Goal: Transaction & Acquisition: Obtain resource

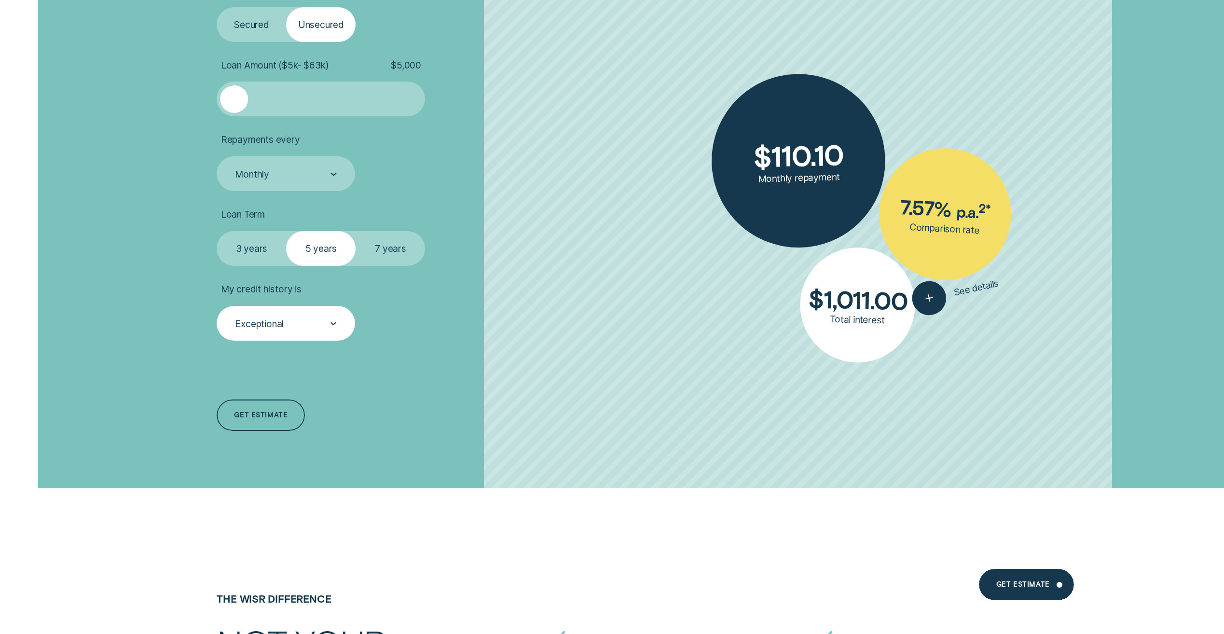
click at [333, 327] on div at bounding box center [333, 324] width 6 height 34
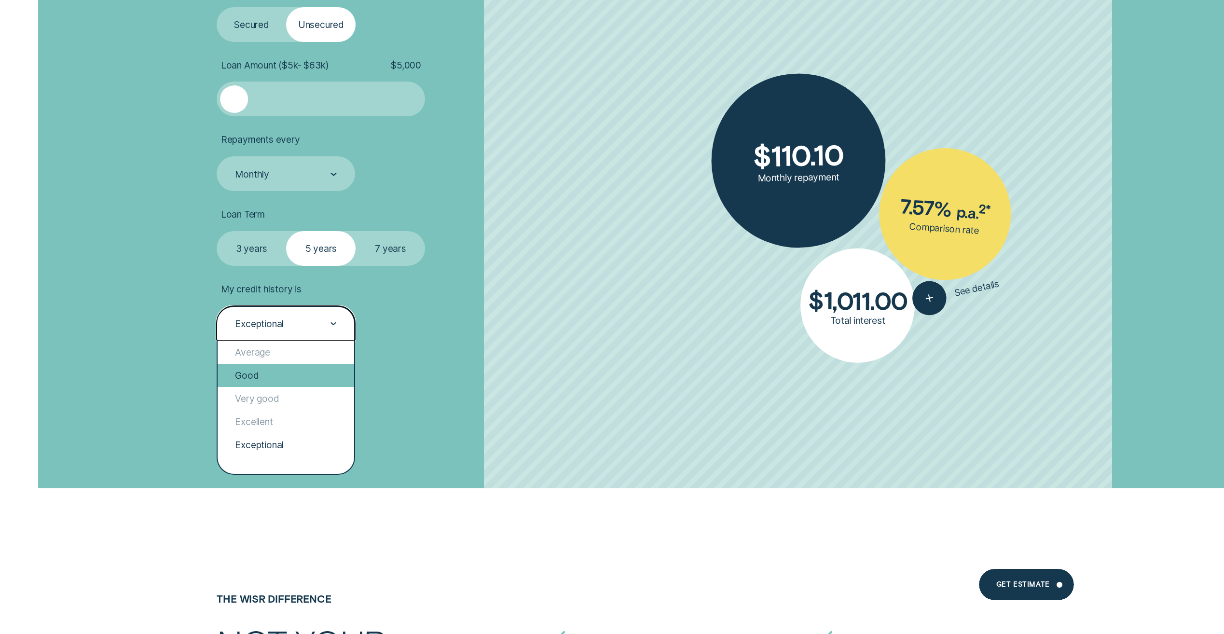
click at [299, 379] on div "Good" at bounding box center [286, 375] width 136 height 23
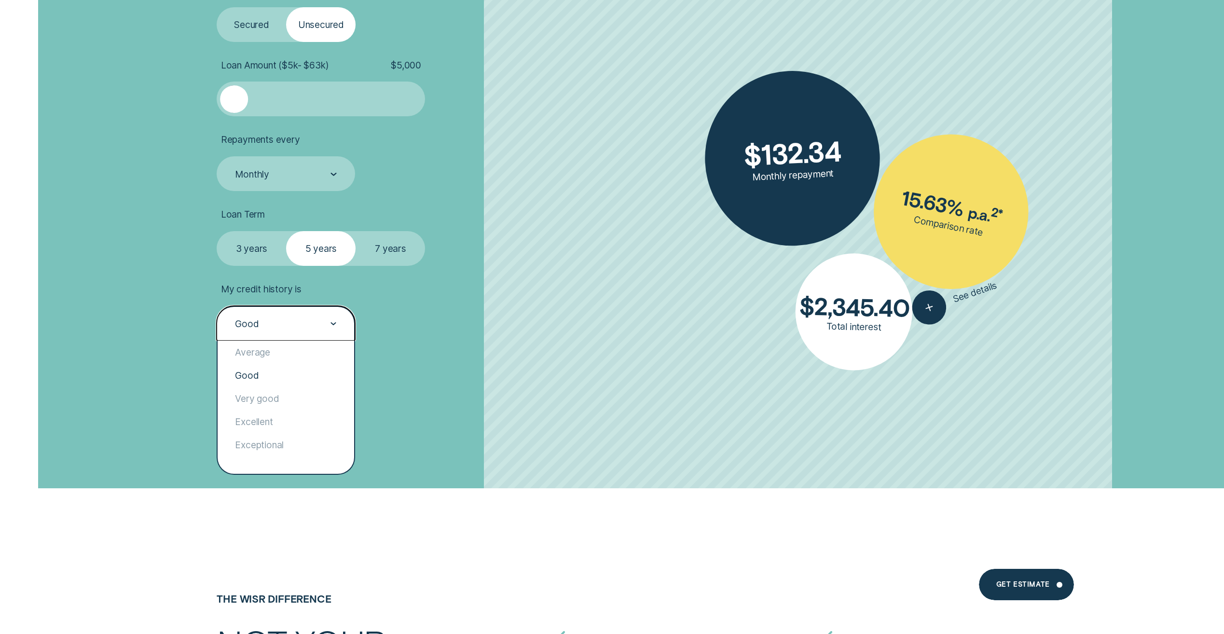
click at [345, 317] on div "Good" at bounding box center [286, 323] width 138 height 35
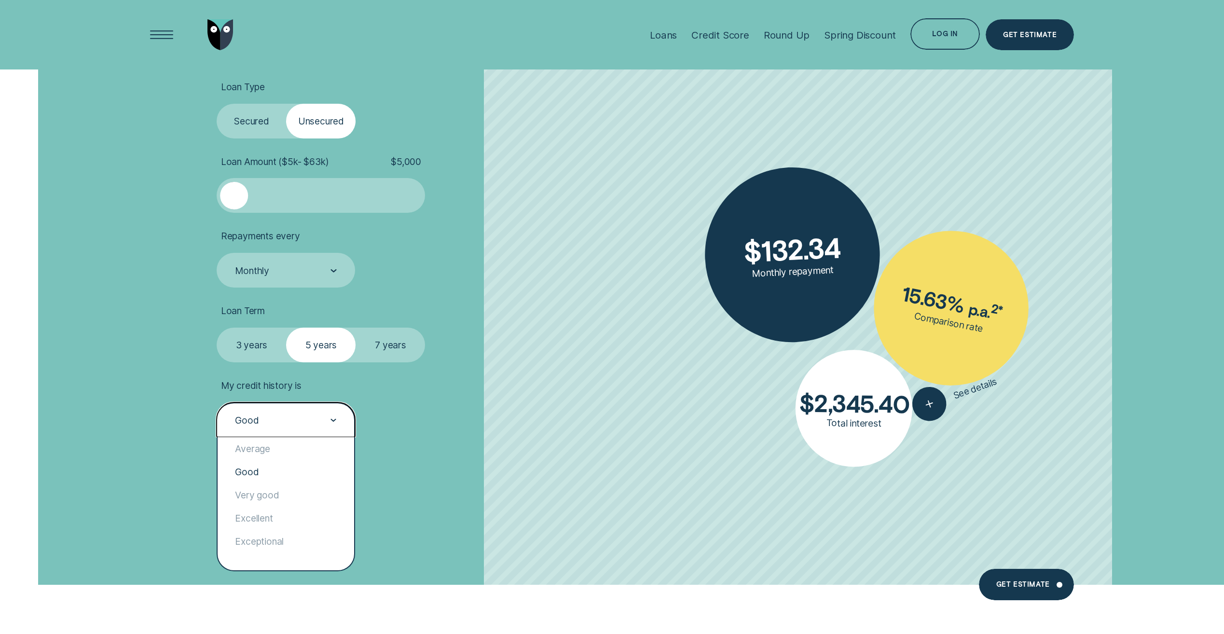
click at [237, 123] on label "Secured" at bounding box center [251, 121] width 69 height 35
click at [217, 104] on input "Secured" at bounding box center [217, 104] width 0 height 0
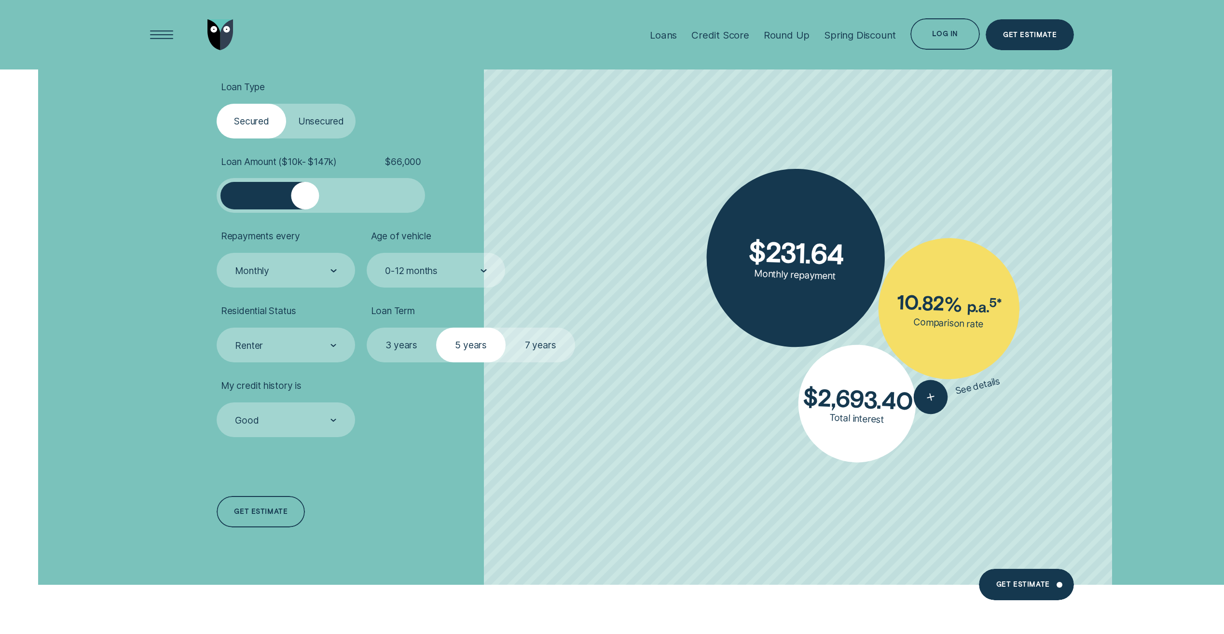
drag, startPoint x: 233, startPoint y: 191, endPoint x: 305, endPoint y: 209, distance: 74.0
click at [305, 209] on div at bounding box center [305, 196] width 28 height 28
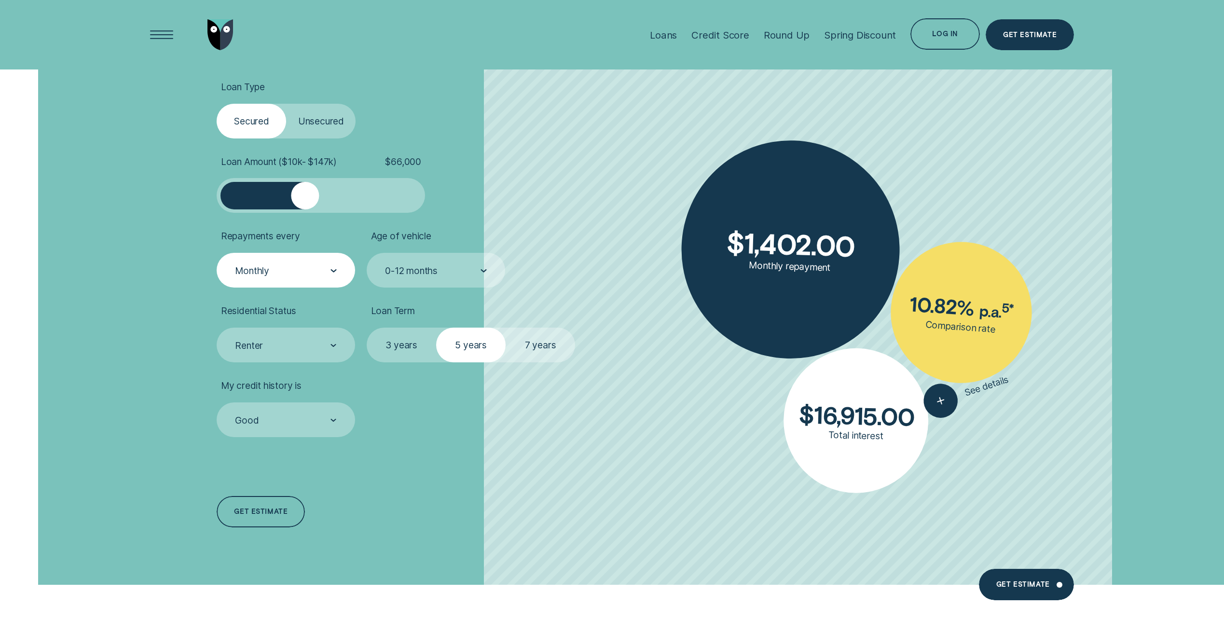
click at [331, 281] on div at bounding box center [333, 271] width 6 height 34
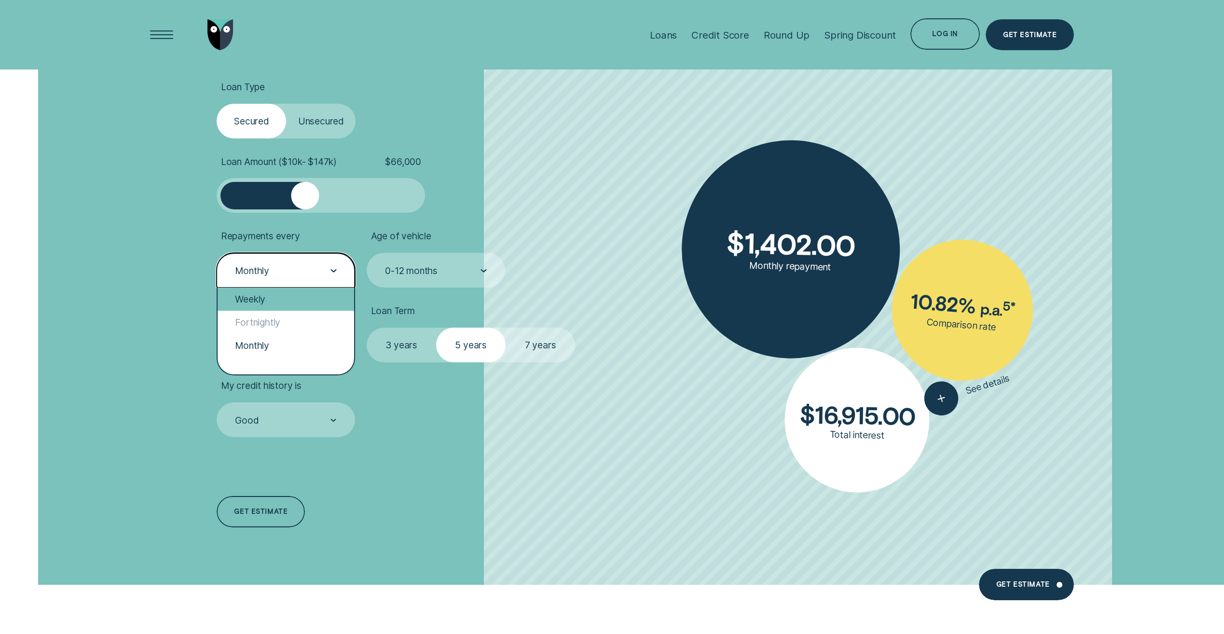
click at [328, 294] on div "Weekly" at bounding box center [286, 298] width 136 height 23
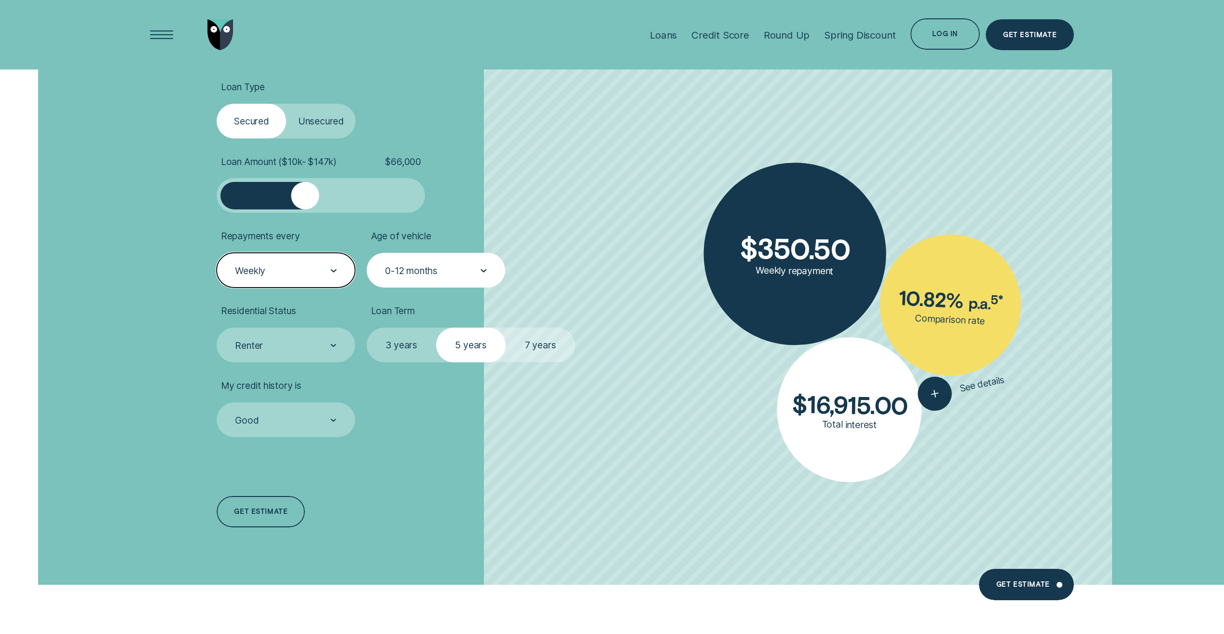
click at [472, 275] on div "0-12 months" at bounding box center [435, 270] width 103 height 13
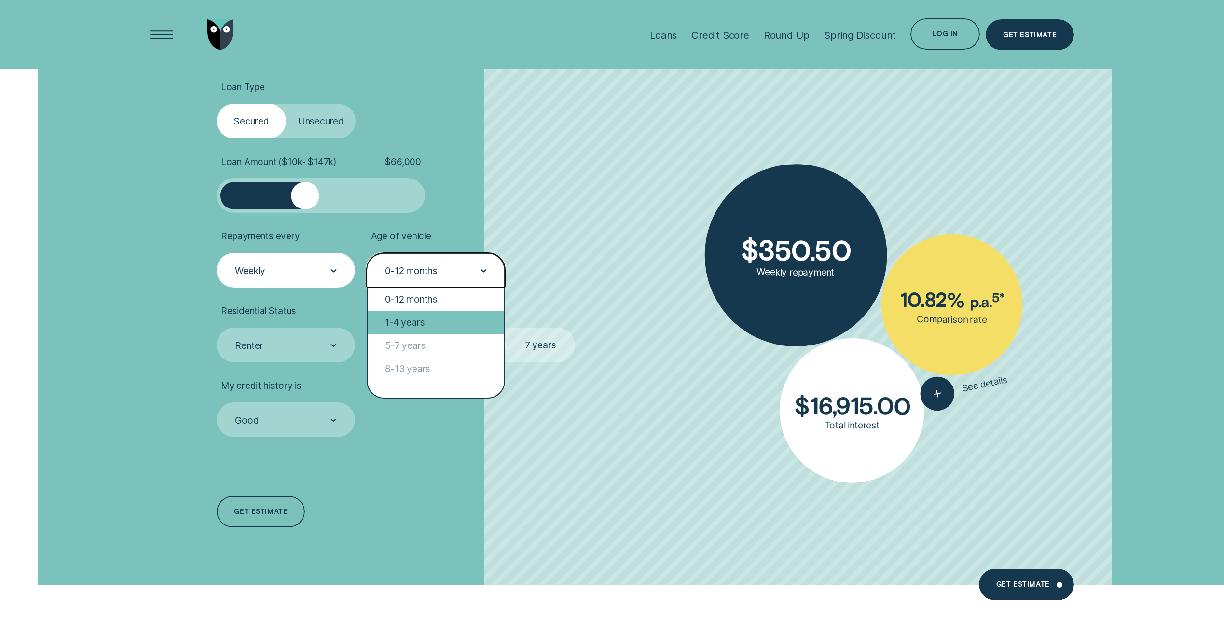
click at [455, 322] on div "1-4 years" at bounding box center [436, 322] width 136 height 23
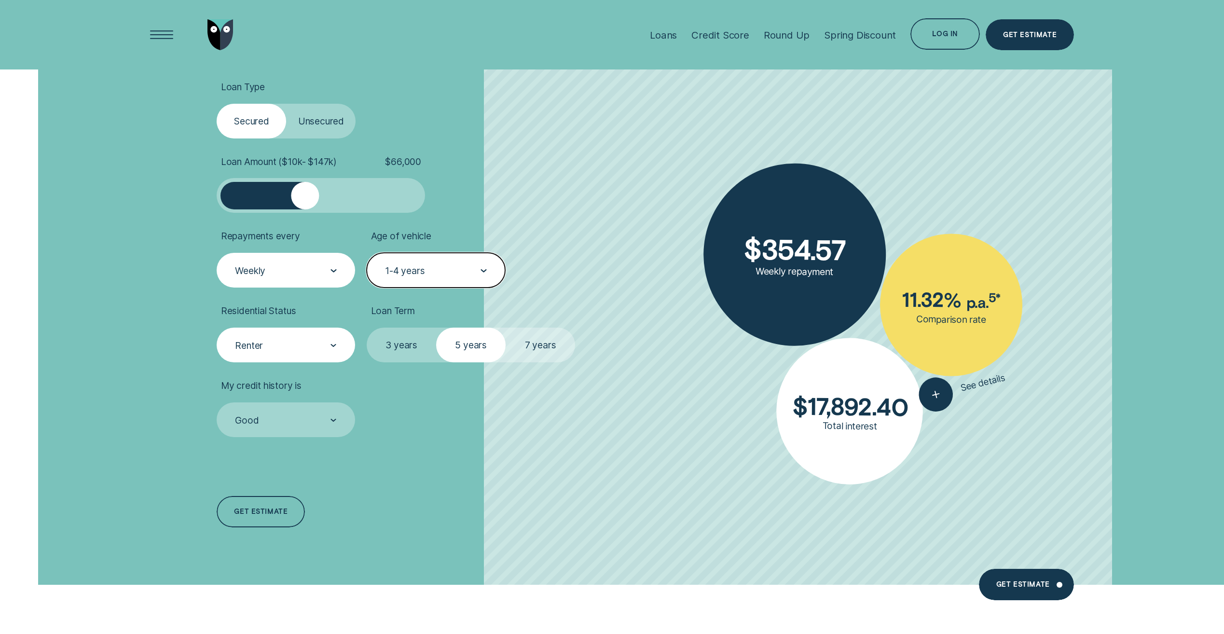
click at [339, 350] on div "Renter" at bounding box center [286, 344] width 138 height 35
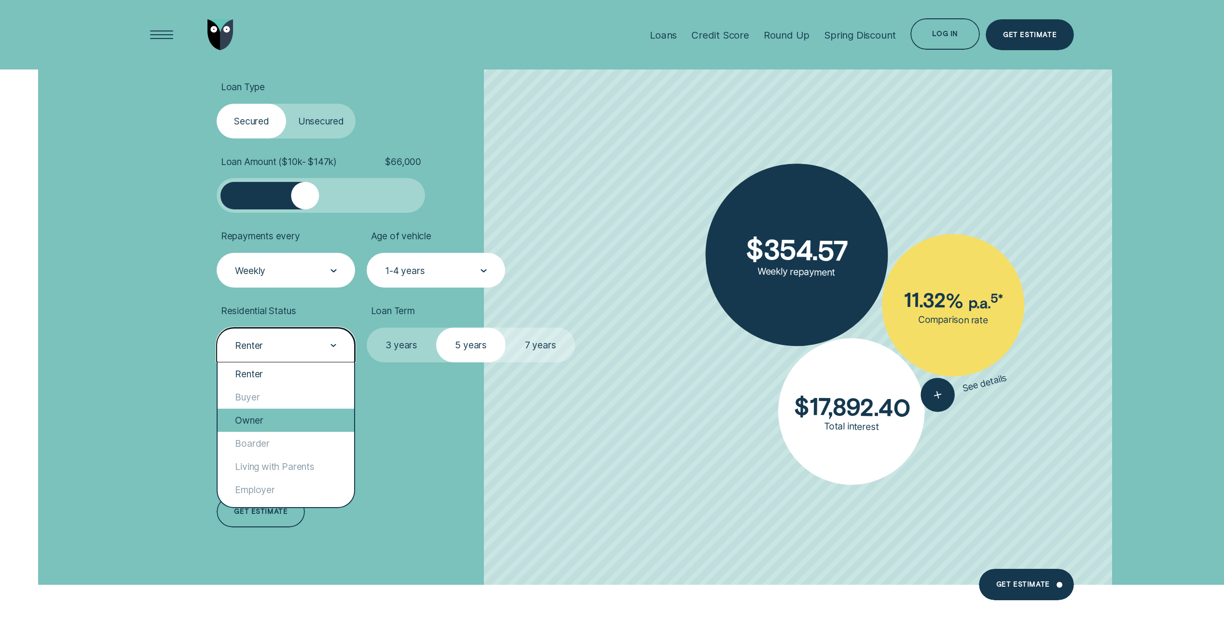
click at [297, 415] on div "Owner" at bounding box center [286, 420] width 136 height 23
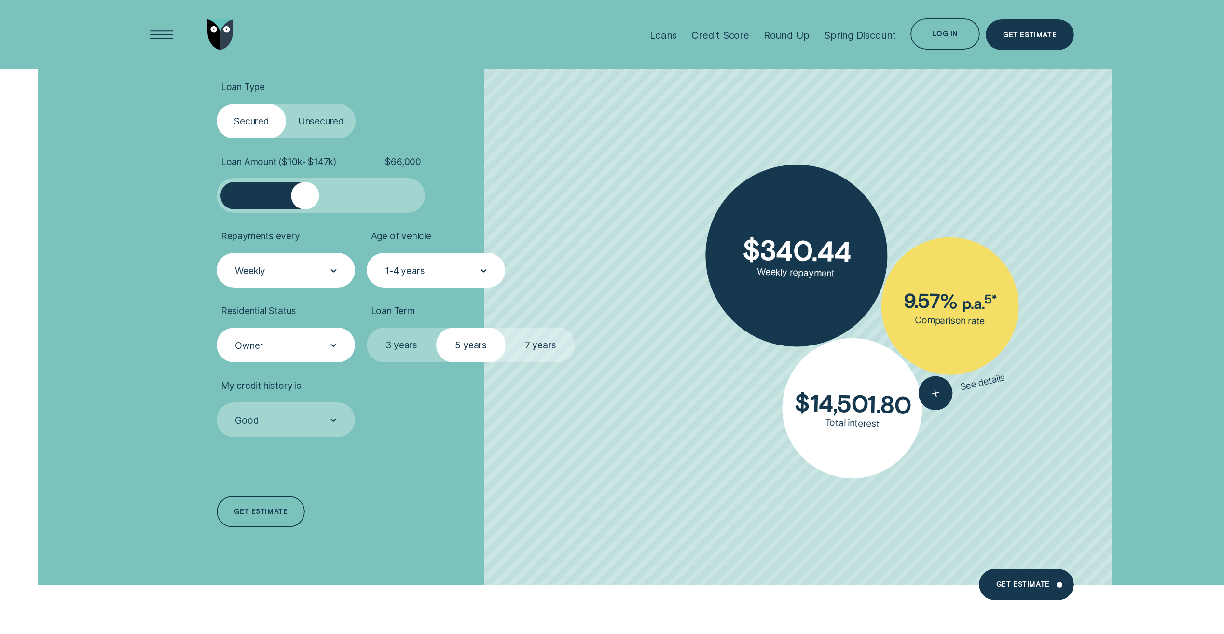
click at [532, 341] on label "7 years" at bounding box center [539, 344] width 69 height 35
click at [505, 327] on input "7 years" at bounding box center [505, 327] width 0 height 0
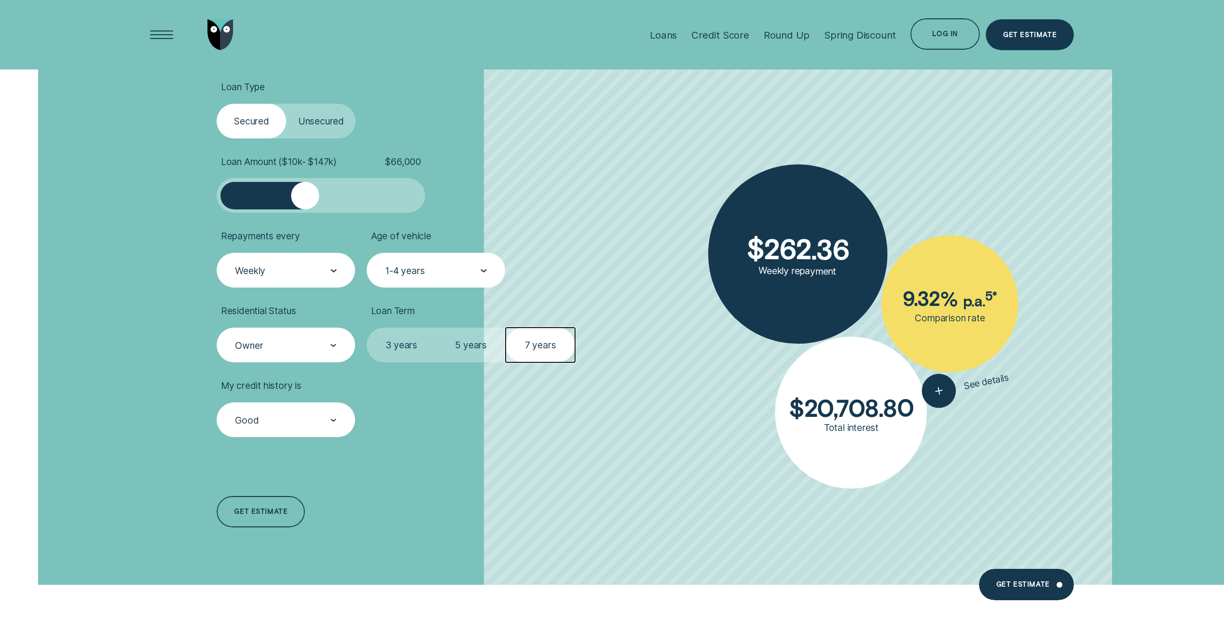
click at [329, 422] on div "Good" at bounding box center [285, 420] width 103 height 13
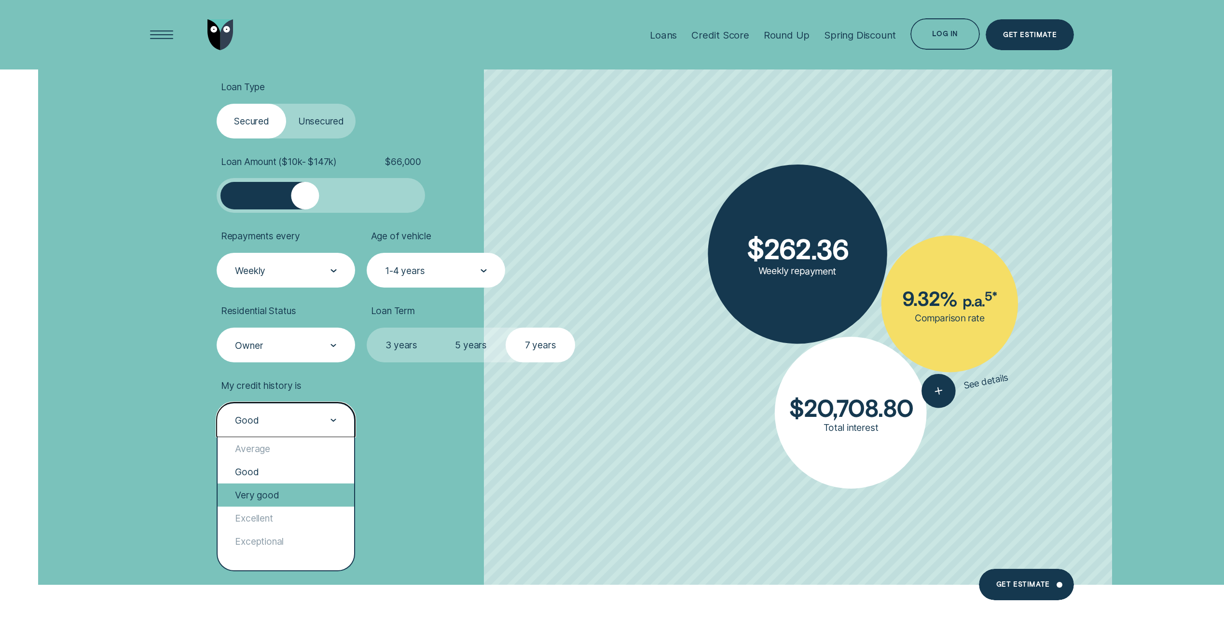
click at [305, 498] on div "Very good" at bounding box center [286, 494] width 136 height 23
click at [308, 422] on div "Very good" at bounding box center [285, 420] width 103 height 13
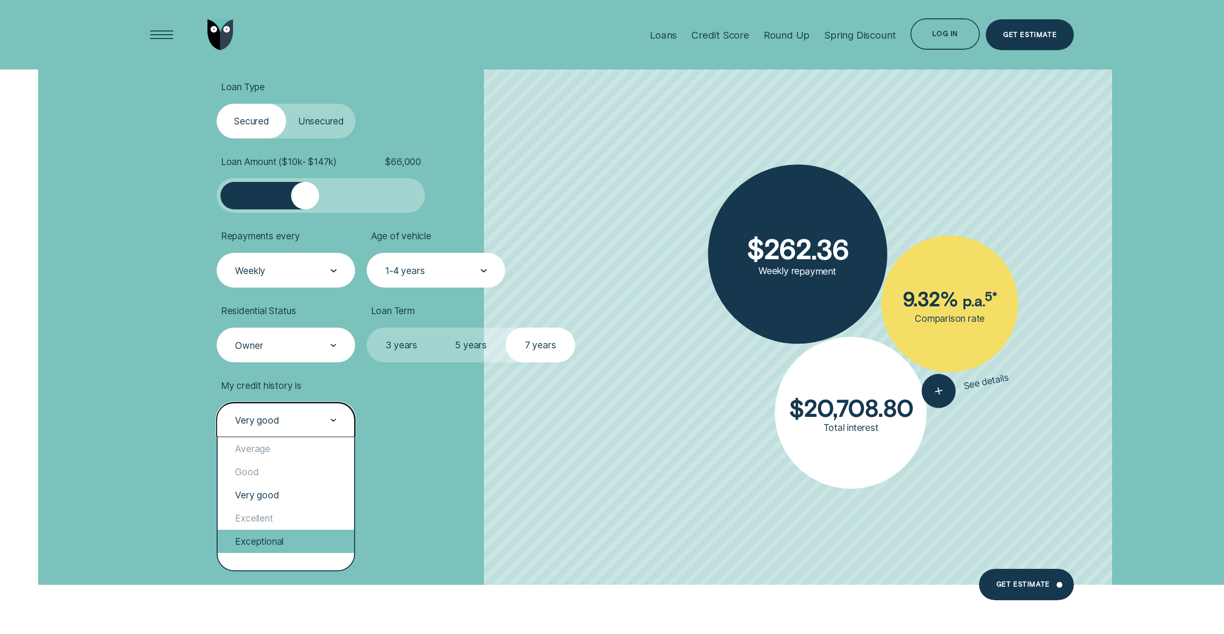
click at [286, 547] on div "Exceptional" at bounding box center [286, 541] width 136 height 23
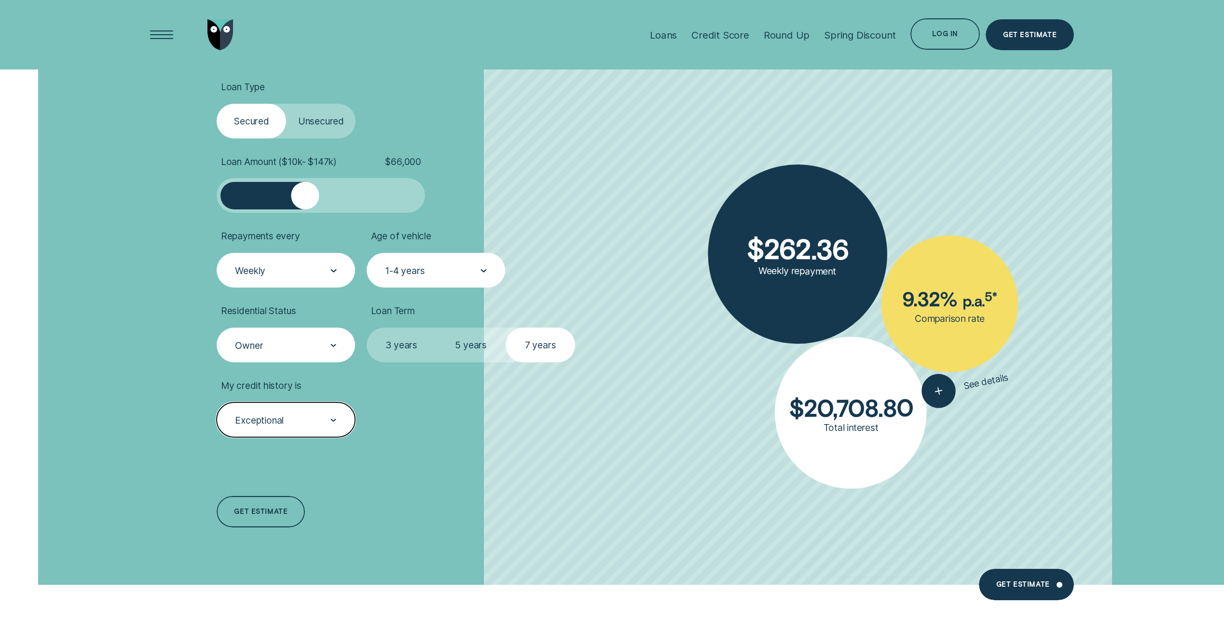
click at [301, 423] on div "Exceptional" at bounding box center [285, 420] width 103 height 13
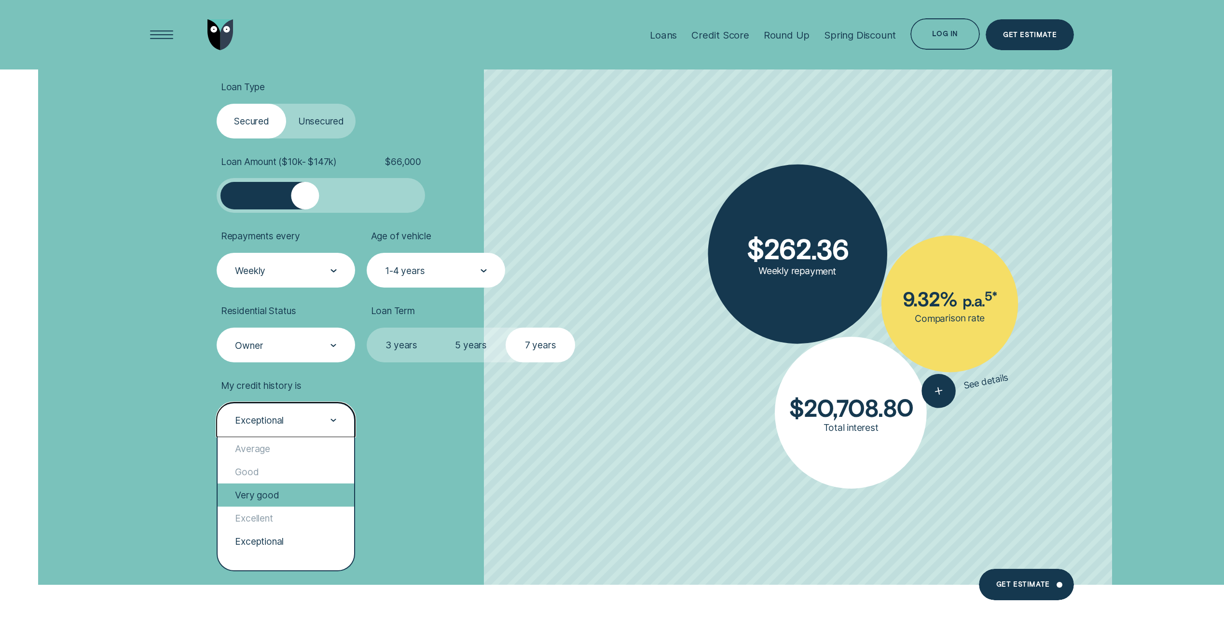
click at [282, 504] on div "Very good" at bounding box center [286, 494] width 136 height 23
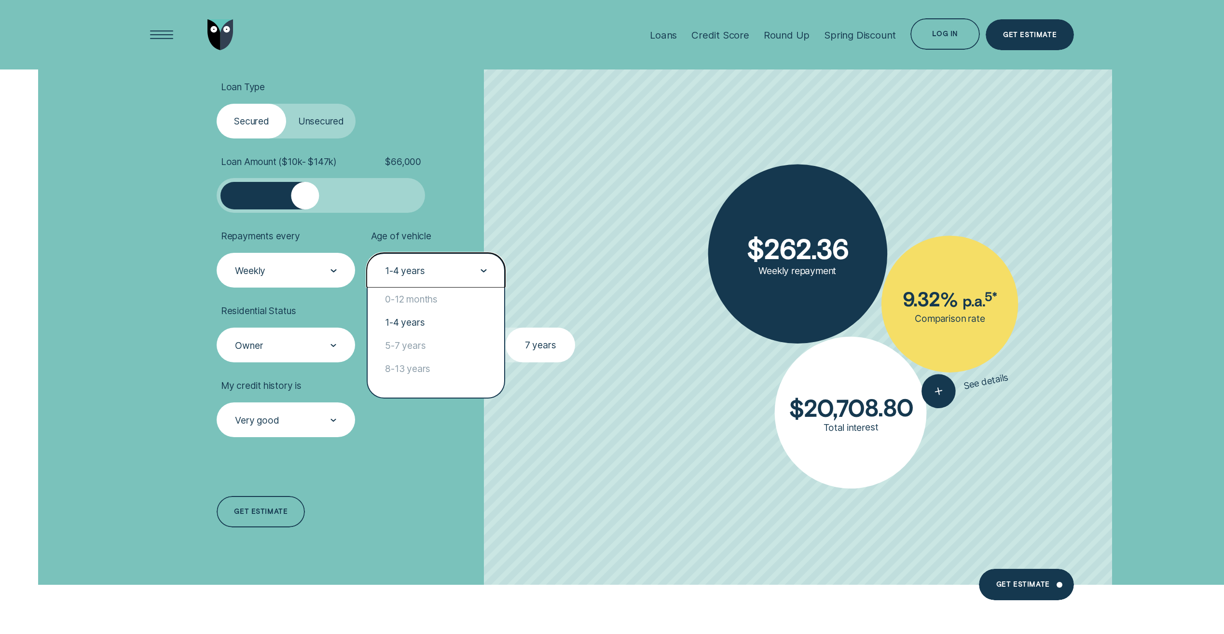
click at [434, 272] on div "1-4 years" at bounding box center [435, 270] width 103 height 13
click at [434, 299] on div "0-12 months" at bounding box center [436, 298] width 136 height 23
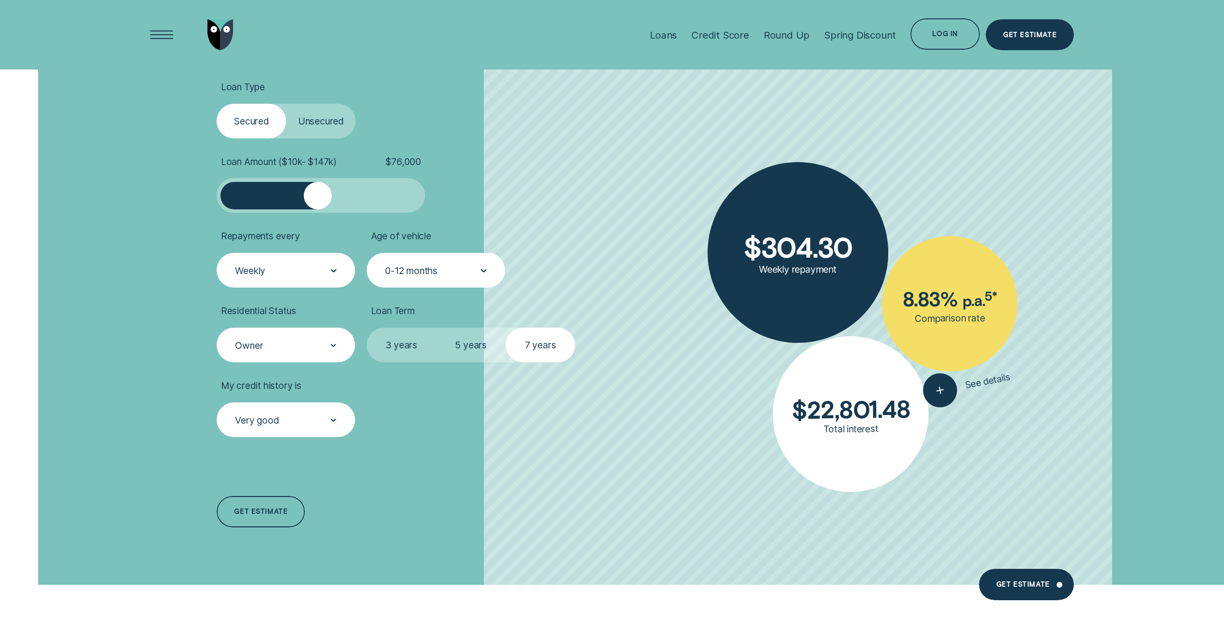
drag, startPoint x: 311, startPoint y: 193, endPoint x: 318, endPoint y: 193, distance: 7.2
click at [318, 193] on div at bounding box center [318, 196] width 28 height 28
click at [409, 272] on div "0-12 months" at bounding box center [411, 271] width 53 height 12
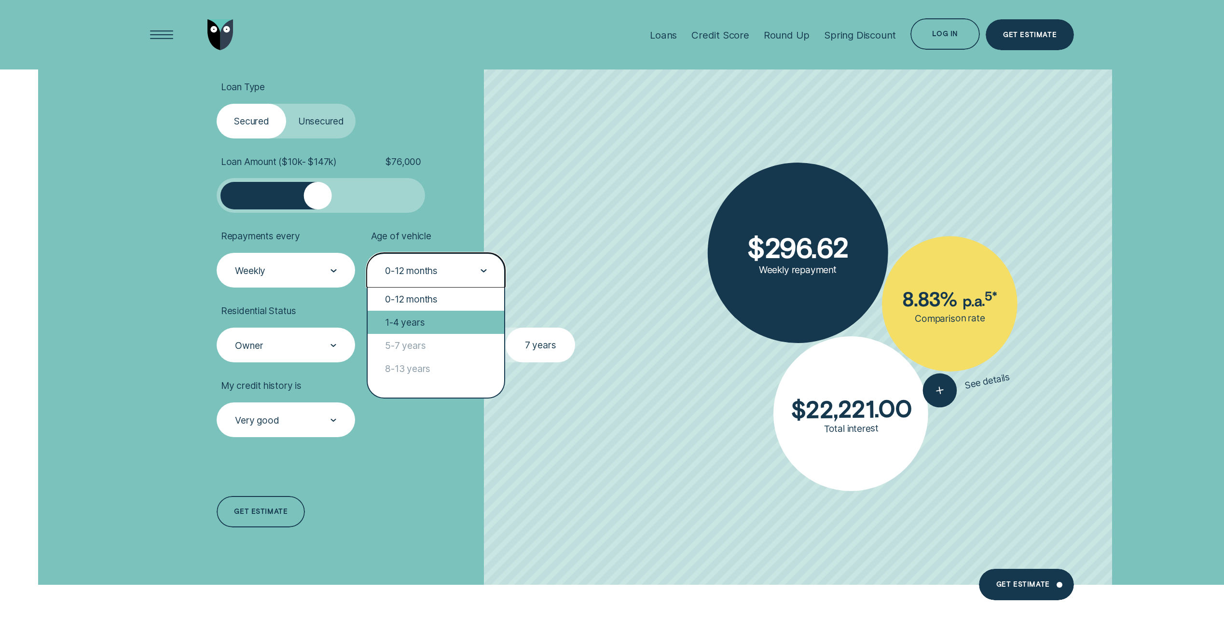
click at [394, 331] on div "1-4 years" at bounding box center [436, 322] width 136 height 23
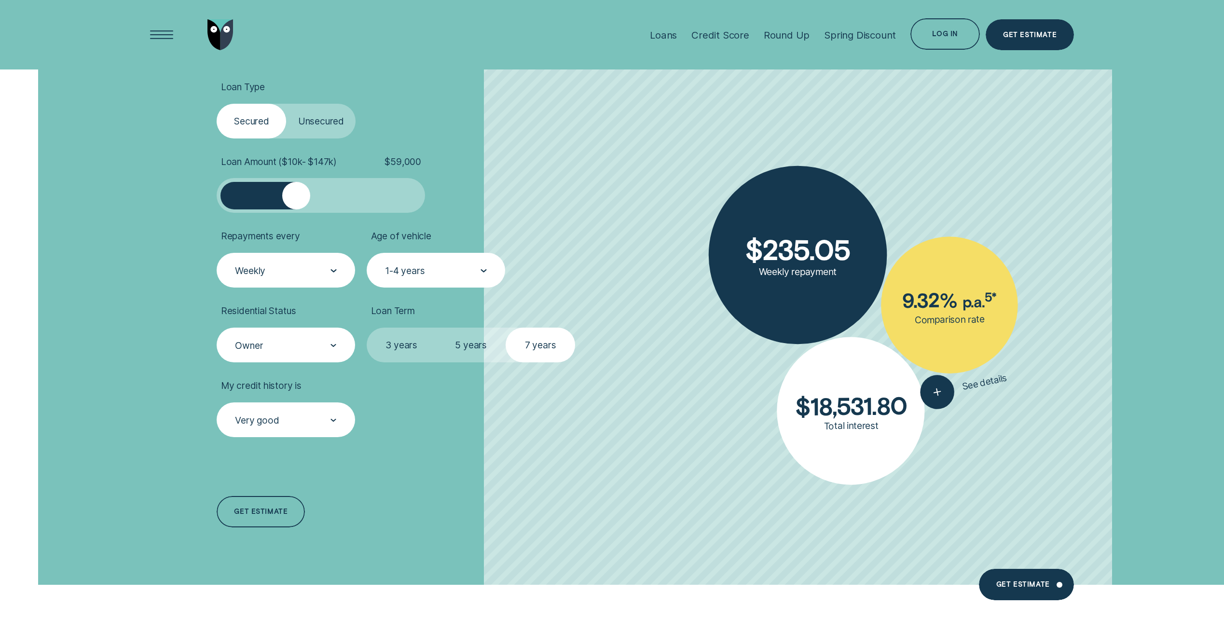
drag, startPoint x: 297, startPoint y: 190, endPoint x: 504, endPoint y: 156, distance: 210.6
click at [504, 156] on li "Loan Amount ( $10k - $147k ) $ 59,000" at bounding box center [378, 184] width 323 height 57
click at [481, 351] on label "5 years" at bounding box center [470, 344] width 69 height 35
click at [436, 327] on input "5 years" at bounding box center [436, 327] width 0 height 0
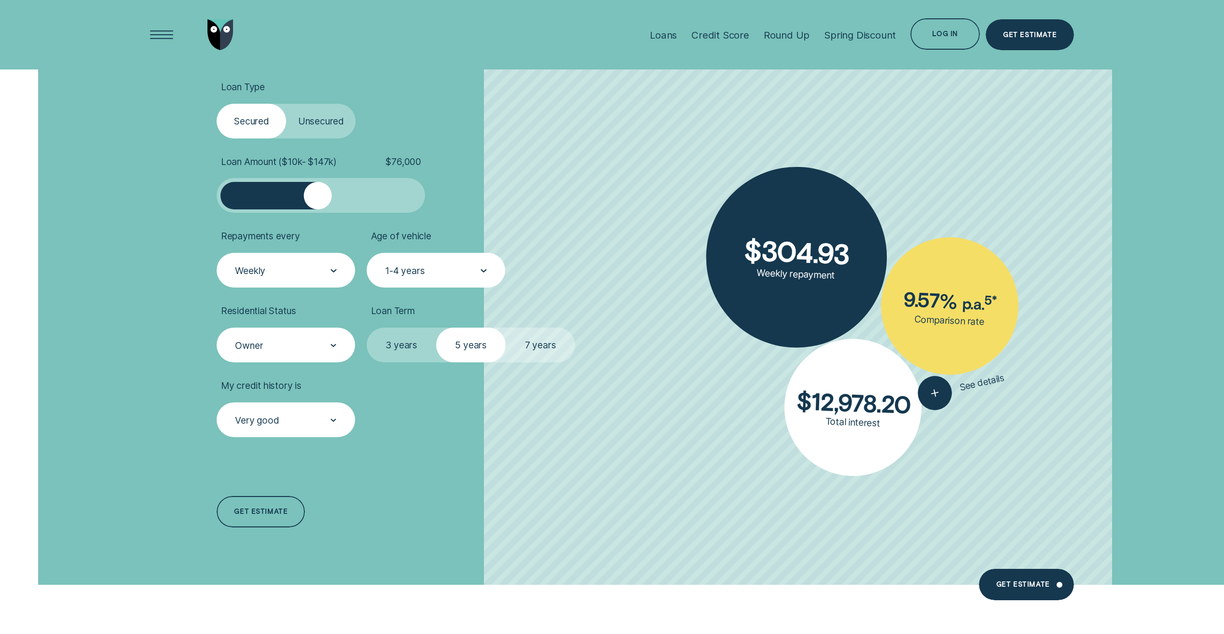
drag, startPoint x: 307, startPoint y: 201, endPoint x: 318, endPoint y: 199, distance: 11.7
click at [318, 199] on div at bounding box center [318, 196] width 28 height 28
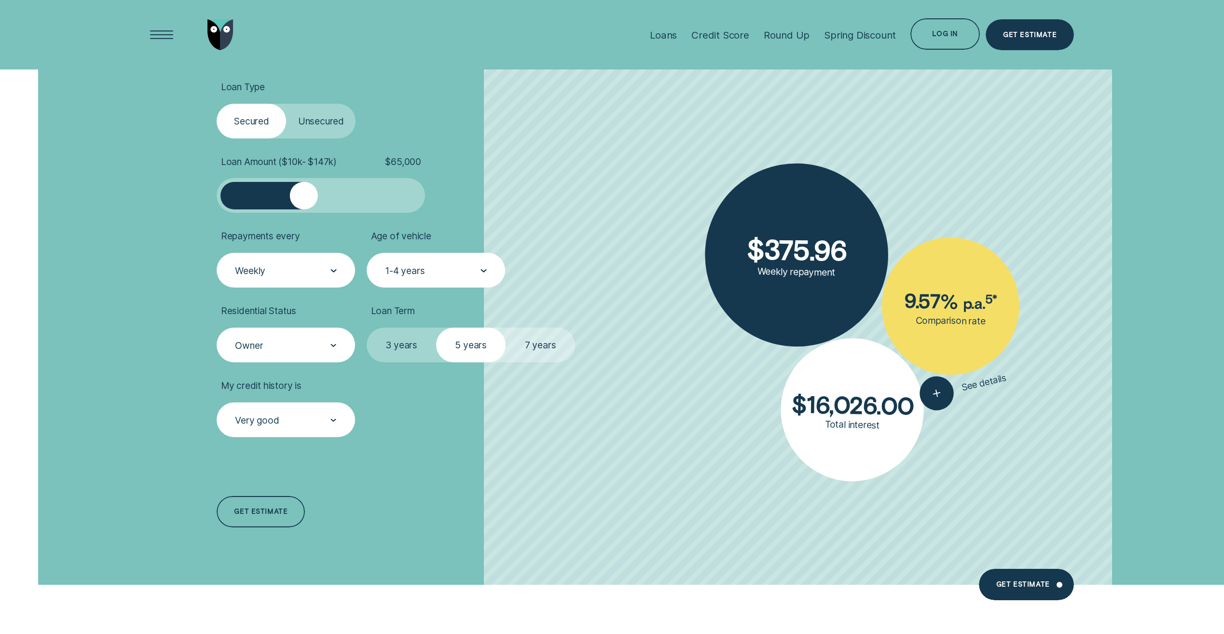
drag, startPoint x: 318, startPoint y: 199, endPoint x: 304, endPoint y: 202, distance: 14.2
click at [304, 202] on div at bounding box center [304, 196] width 28 height 28
click at [333, 254] on div at bounding box center [333, 271] width 6 height 34
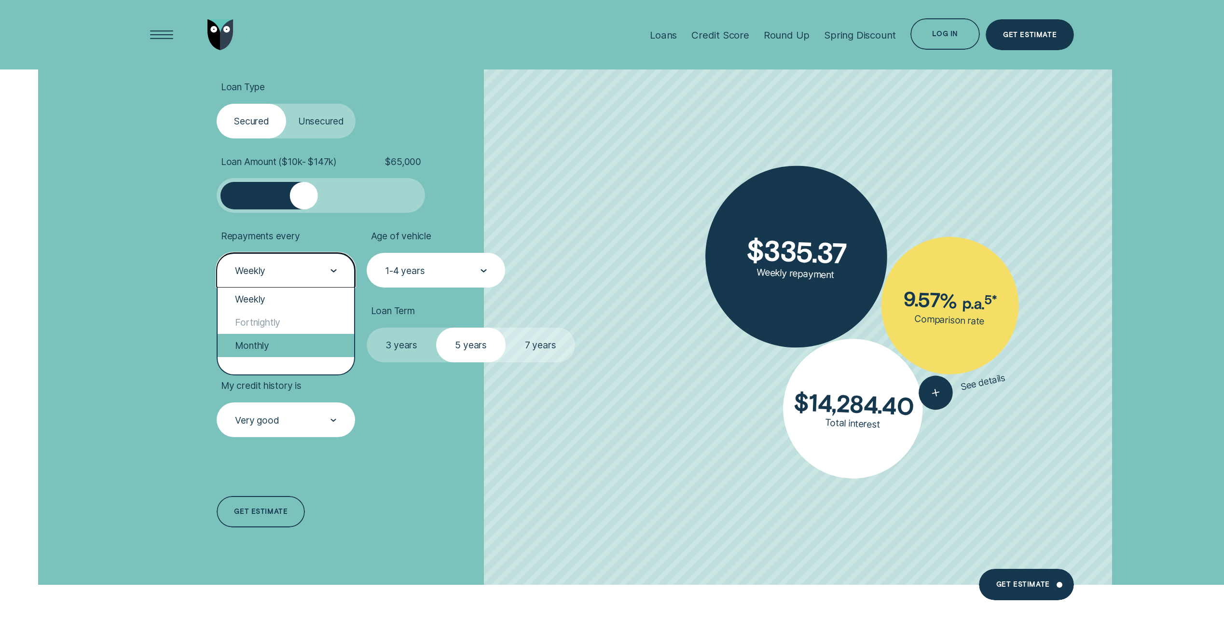
click at [302, 344] on div "Monthly" at bounding box center [286, 345] width 136 height 23
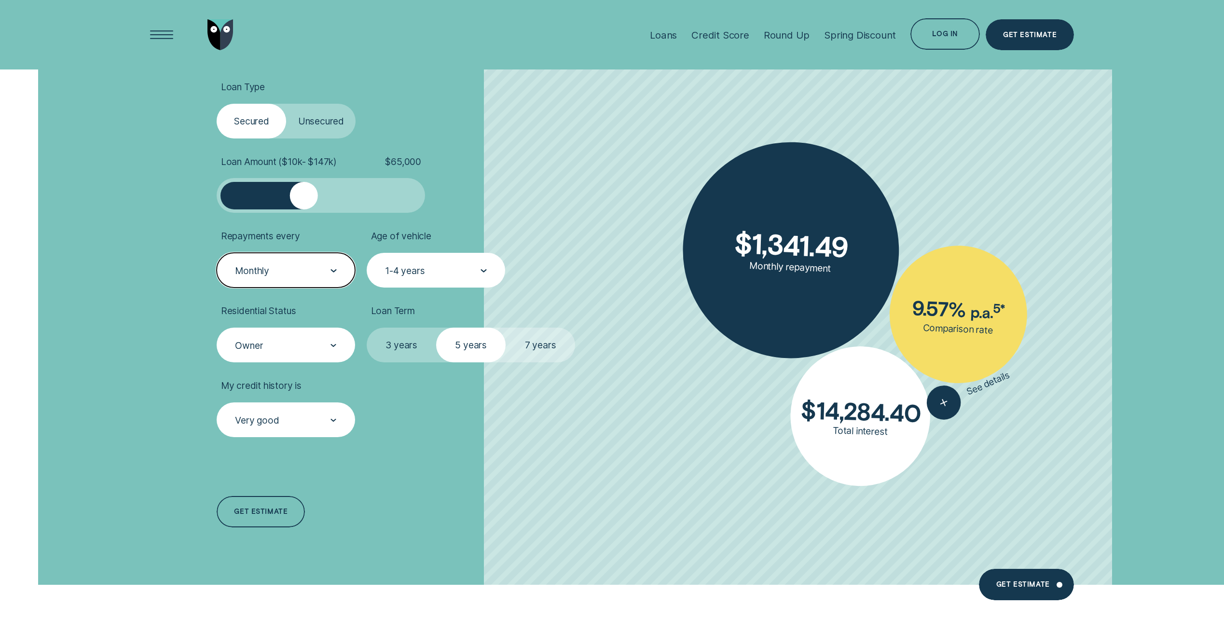
click at [532, 354] on label "7 years" at bounding box center [539, 344] width 69 height 35
click at [505, 327] on input "7 years" at bounding box center [505, 327] width 0 height 0
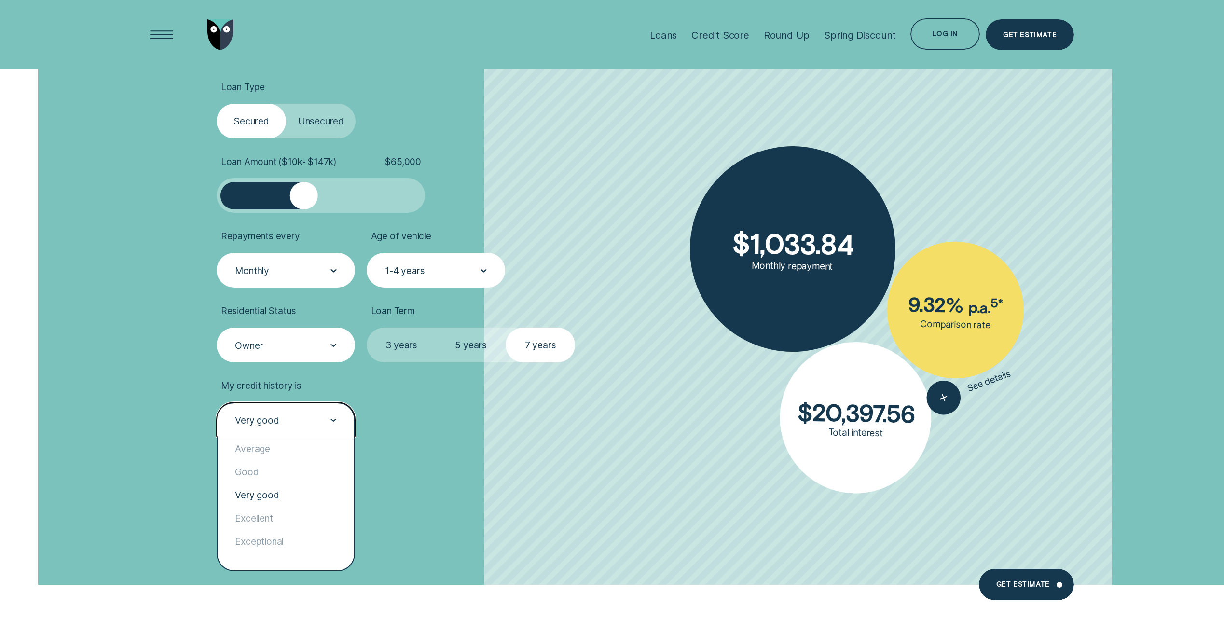
click at [312, 420] on div "Very good" at bounding box center [285, 420] width 103 height 13
click at [306, 480] on div "Good" at bounding box center [286, 471] width 136 height 23
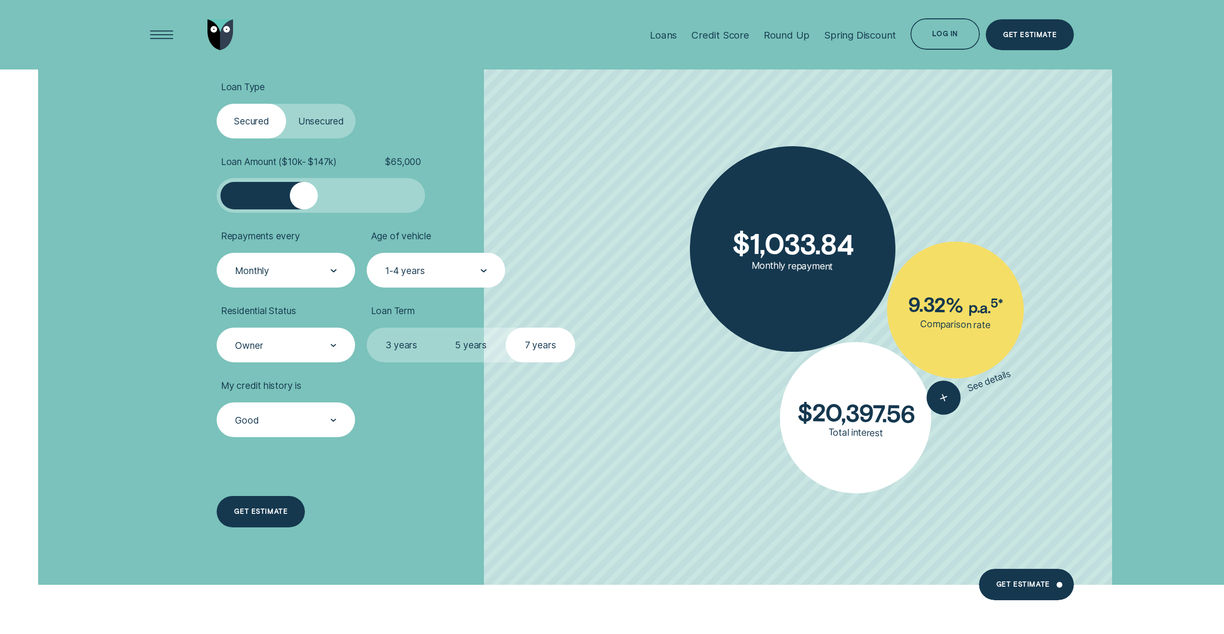
click at [291, 513] on div "Get estimate" at bounding box center [261, 511] width 88 height 31
